Goal: Information Seeking & Learning: Learn about a topic

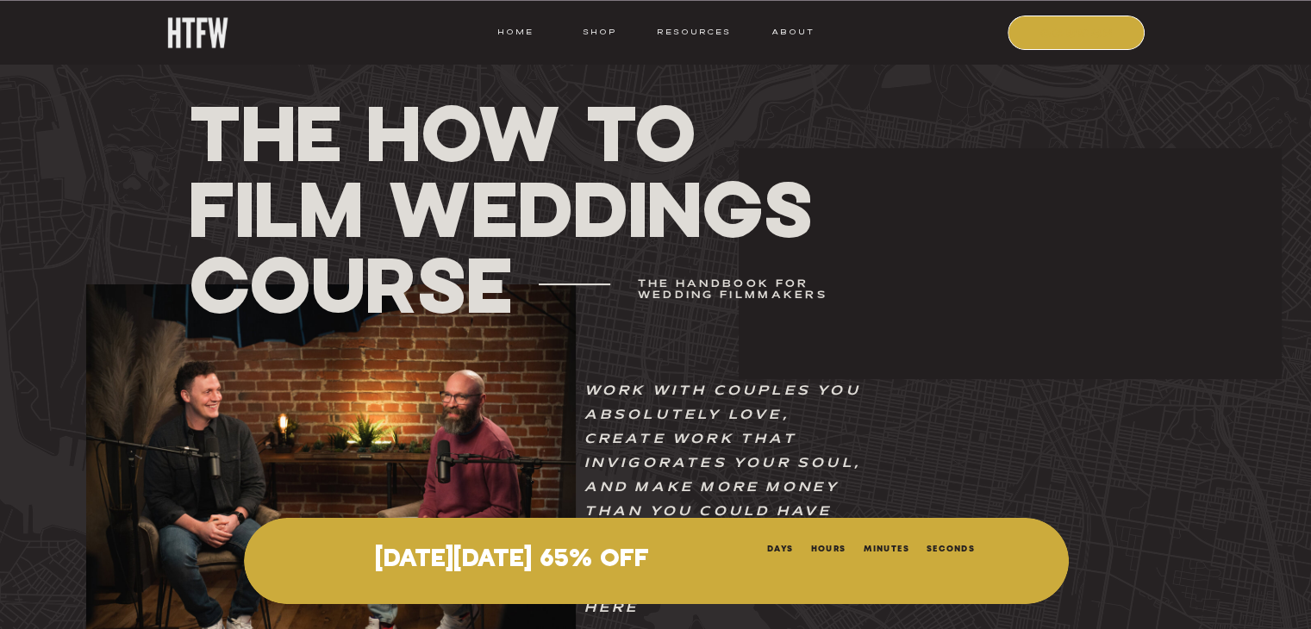
click at [1028, 32] on nav "COURSE" at bounding box center [1077, 32] width 117 height 16
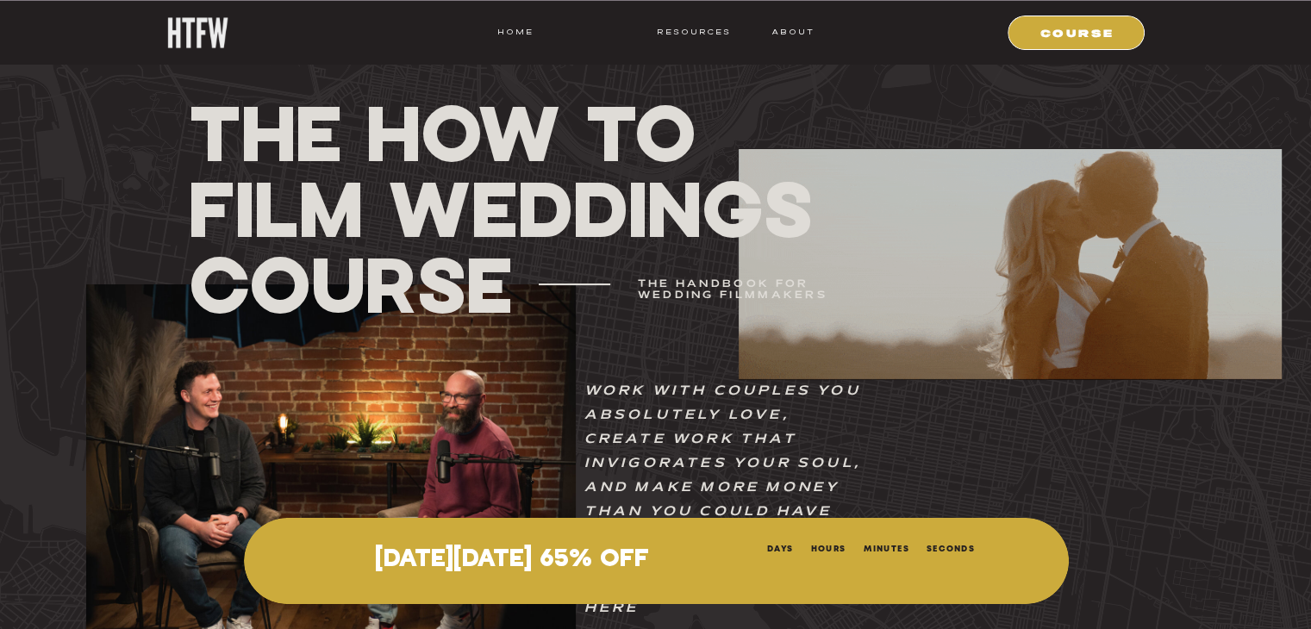
click at [597, 34] on nav "shop" at bounding box center [600, 32] width 68 height 16
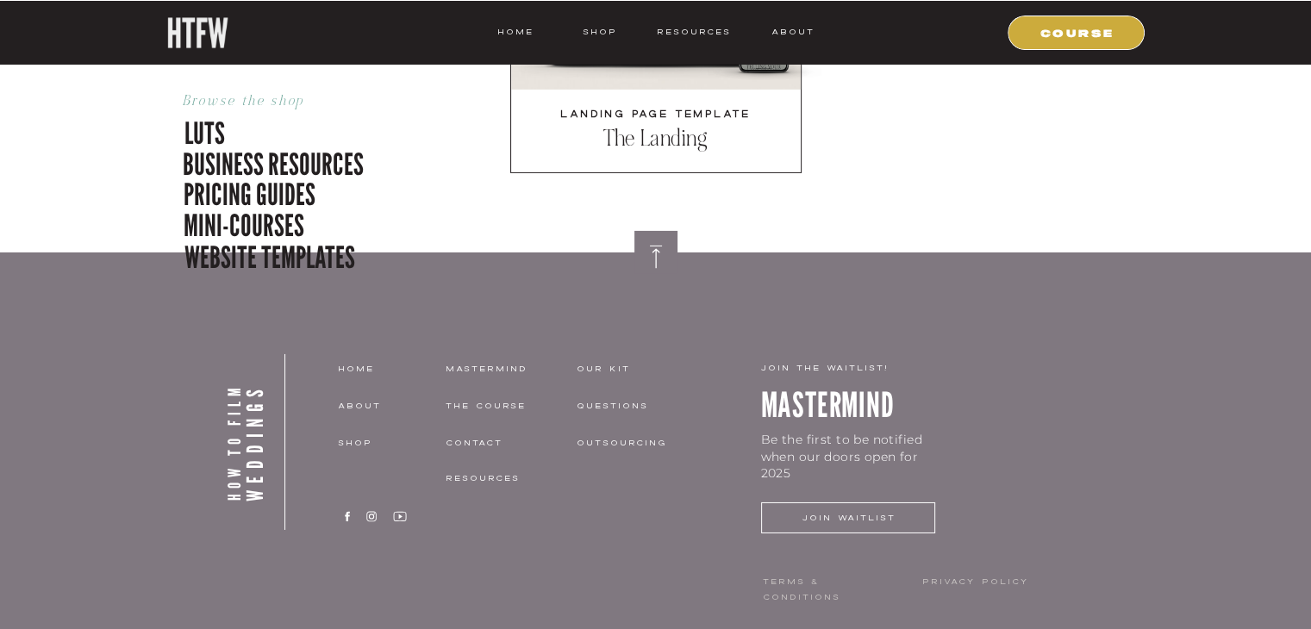
scroll to position [5737, 0]
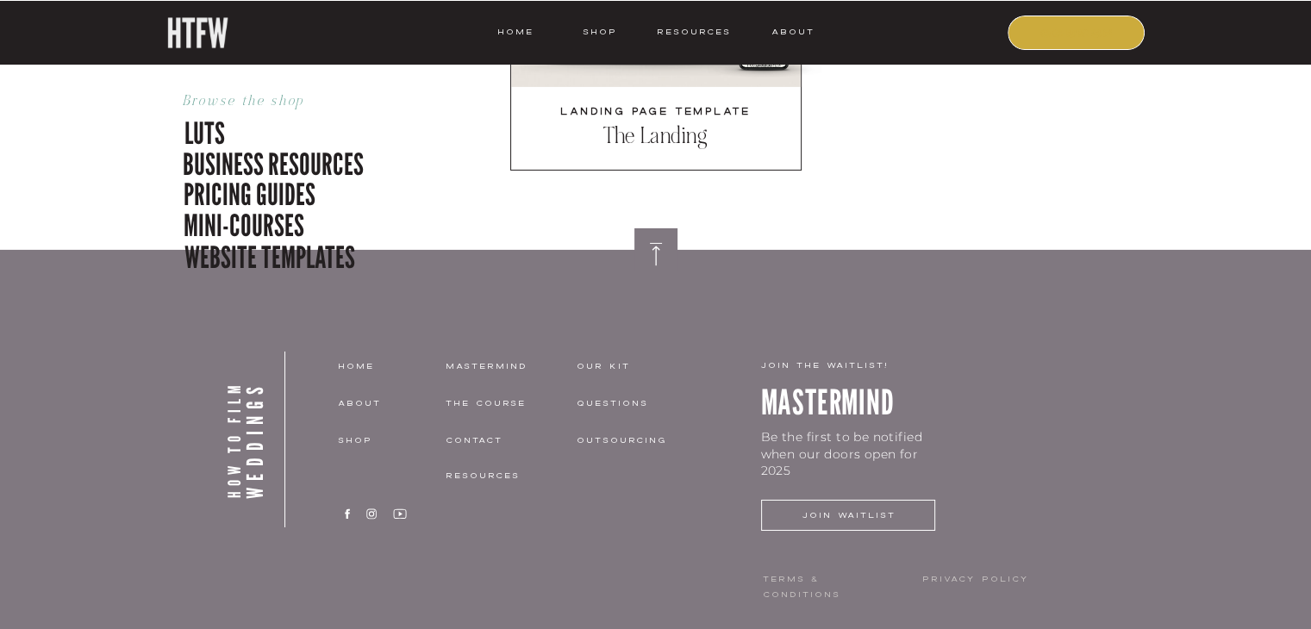
click at [1048, 38] on nav "COURSE" at bounding box center [1077, 32] width 117 height 16
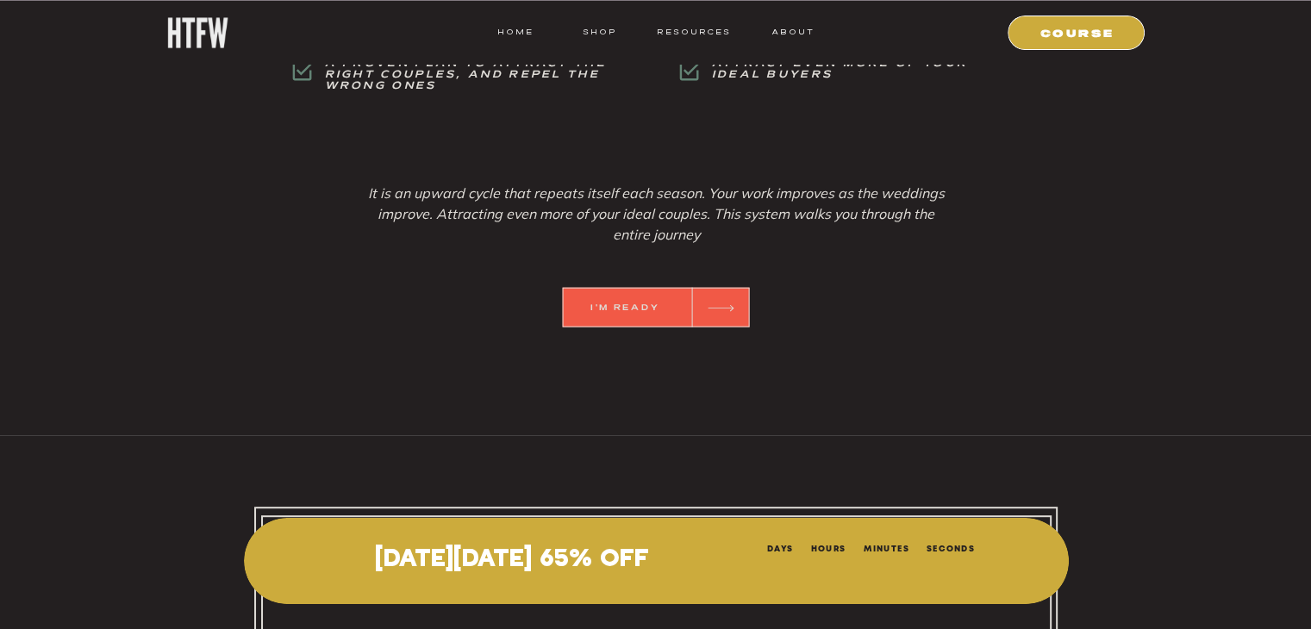
scroll to position [7241, 0]
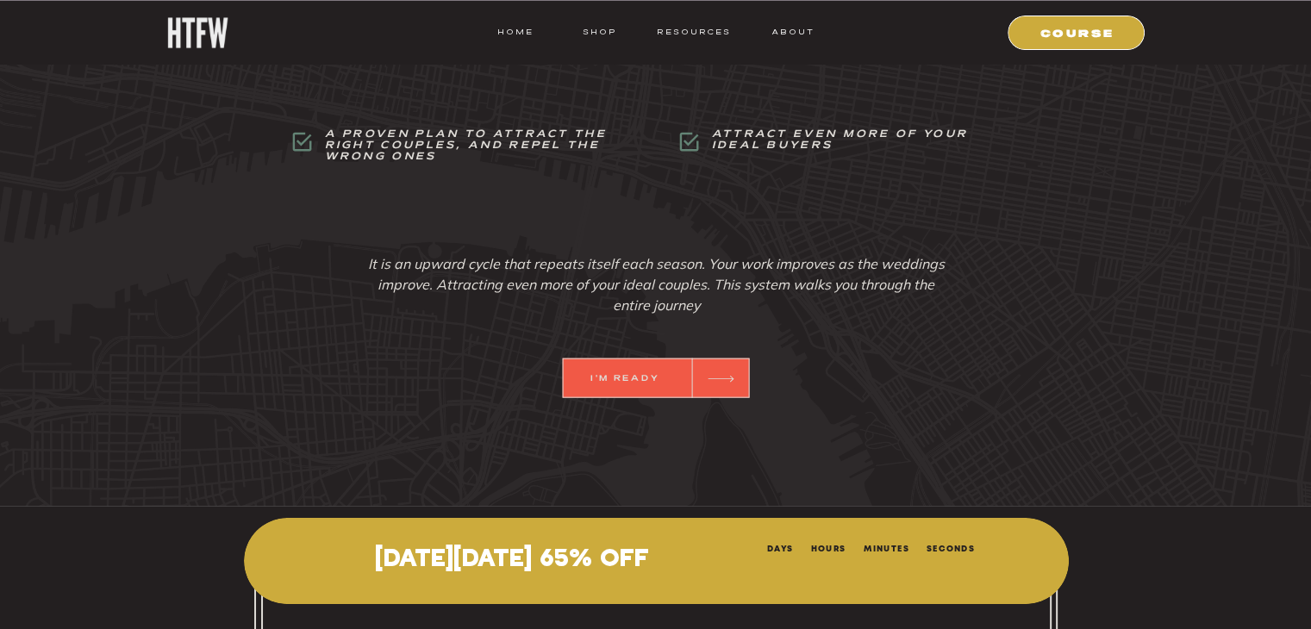
click at [653, 370] on div at bounding box center [655, 379] width 187 height 40
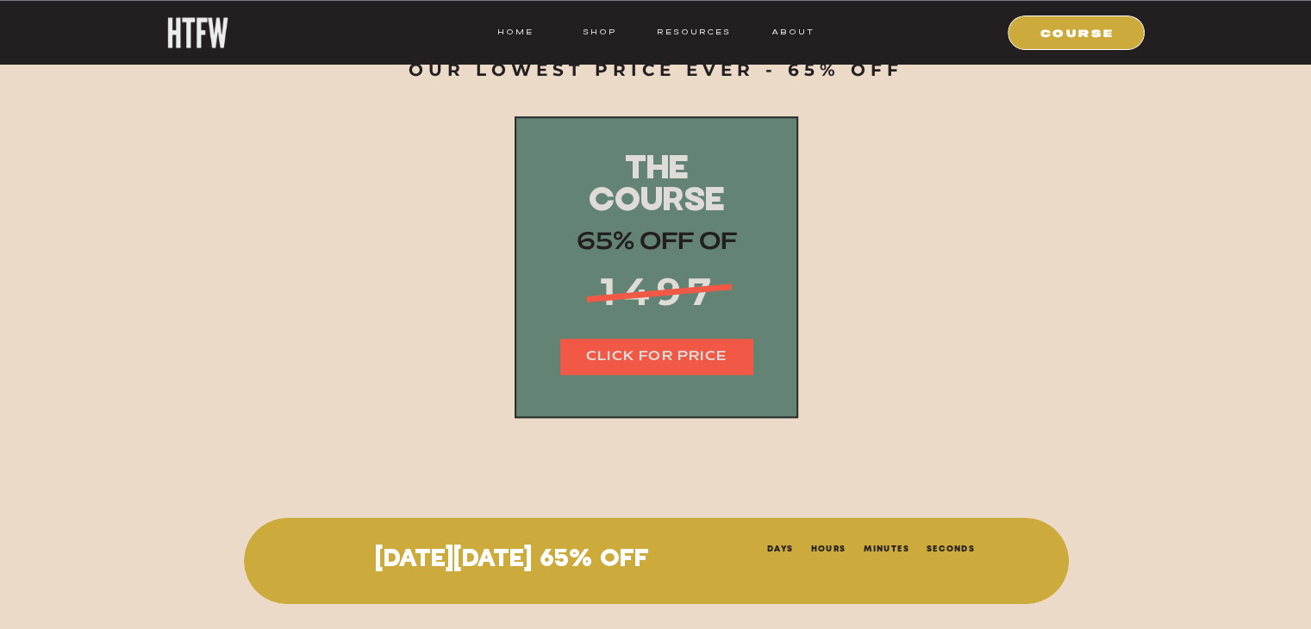
scroll to position [21253, 0]
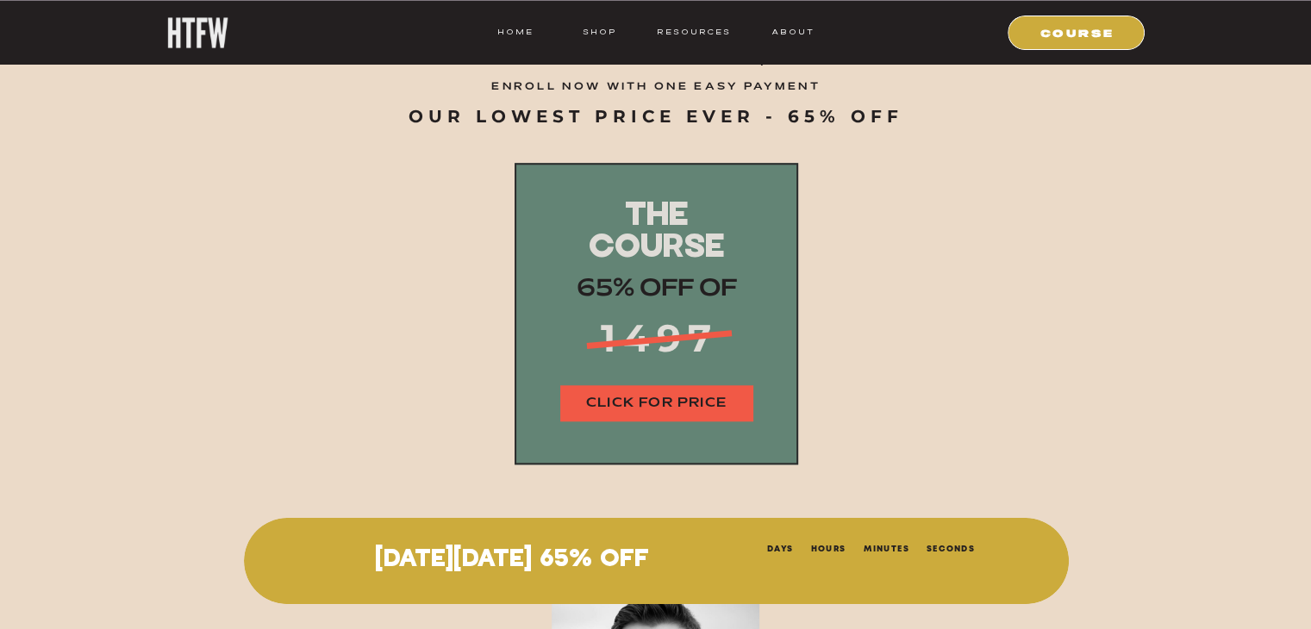
click at [661, 397] on nav "CLICK FOR PRICE" at bounding box center [656, 404] width 193 height 20
